Goal: Check status: Check status

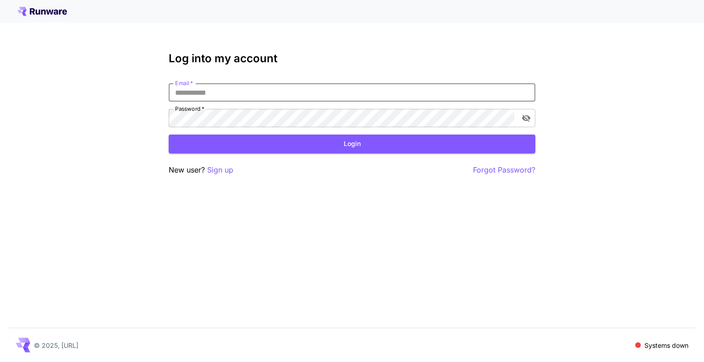
type input "**********"
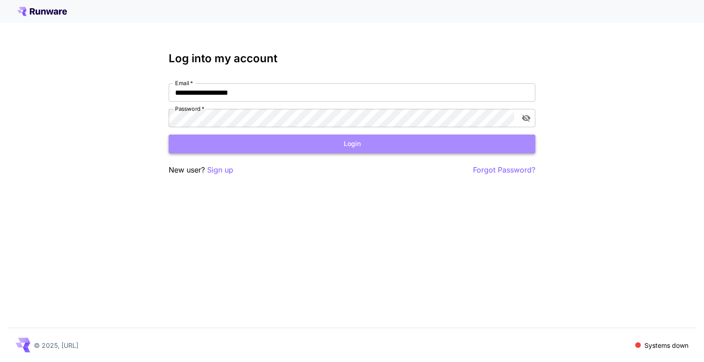
click at [297, 143] on button "Login" at bounding box center [352, 144] width 366 height 19
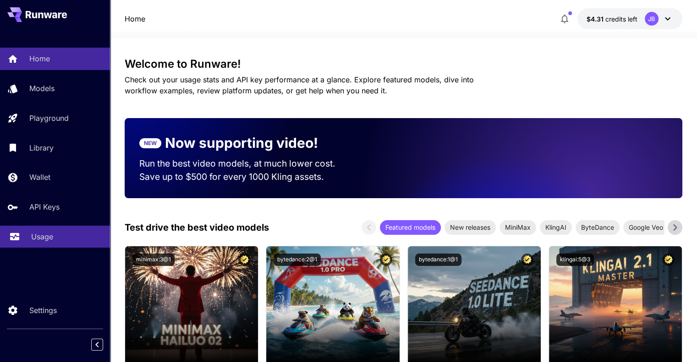
click at [33, 239] on p "Usage" at bounding box center [42, 236] width 22 height 11
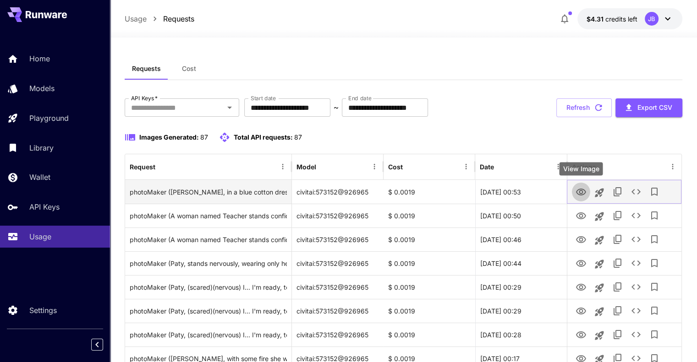
click at [580, 192] on icon "View Image" at bounding box center [580, 192] width 11 height 11
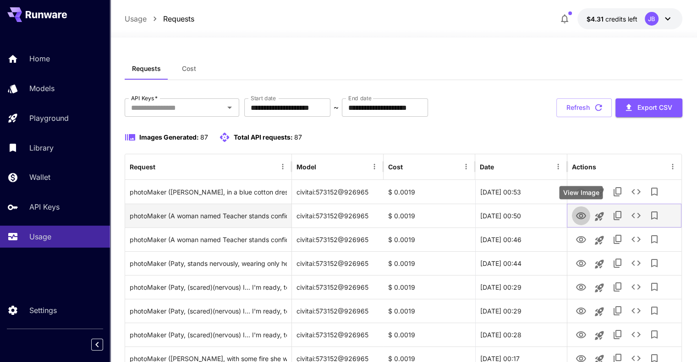
click at [577, 221] on icon "View Image" at bounding box center [580, 216] width 11 height 11
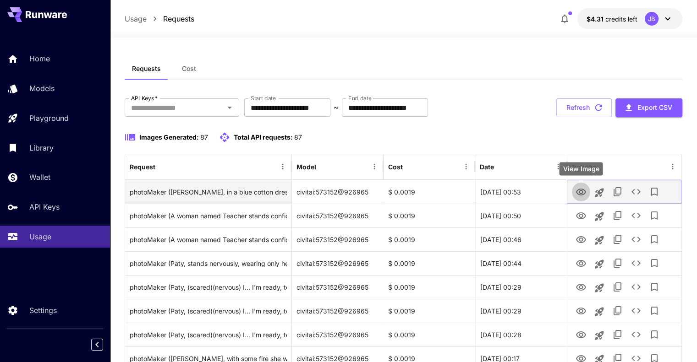
click at [581, 196] on icon "View Image" at bounding box center [580, 192] width 11 height 11
